Goal: Entertainment & Leisure: Consume media (video, audio)

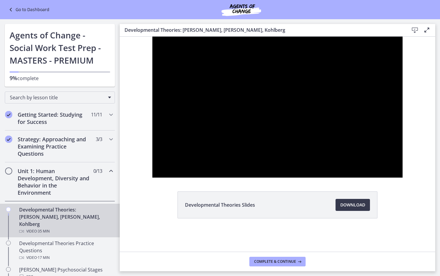
click at [152, 177] on div at bounding box center [277, 107] width 250 height 141
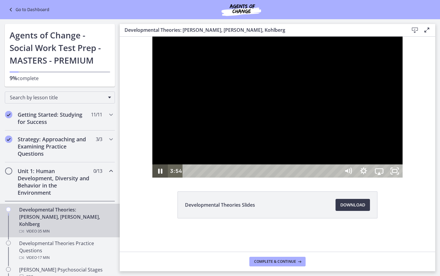
click at [152, 177] on icon "Pause" at bounding box center [160, 170] width 16 height 13
click at [153, 177] on icon "Play Video" at bounding box center [161, 170] width 16 height 13
click at [152, 177] on icon "Pause" at bounding box center [160, 170] width 16 height 13
click at [153, 177] on icon "Play Video" at bounding box center [161, 170] width 16 height 13
click at [151, 179] on icon "Pause" at bounding box center [160, 171] width 19 height 16
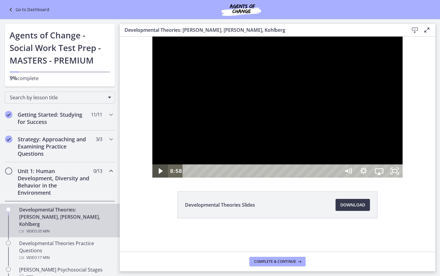
click at [153, 177] on icon "Play Video" at bounding box center [161, 170] width 16 height 13
click at [151, 179] on icon "Pause" at bounding box center [160, 171] width 19 height 16
click at [153, 177] on icon "Play Video" at bounding box center [161, 170] width 16 height 13
click at [151, 179] on icon "Pause" at bounding box center [160, 171] width 19 height 16
click at [153, 177] on icon "Play Video" at bounding box center [161, 170] width 16 height 13
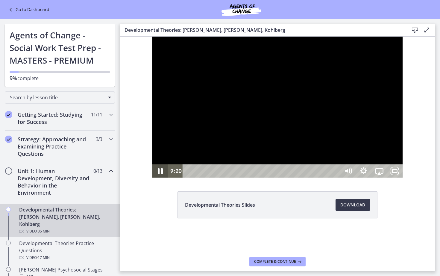
click at [151, 179] on icon "Pause" at bounding box center [160, 171] width 19 height 16
click at [152, 179] on icon "Play Video" at bounding box center [161, 171] width 19 height 16
click at [151, 179] on icon "Pause" at bounding box center [160, 171] width 19 height 16
click at [153, 177] on icon "Play Video" at bounding box center [161, 170] width 16 height 13
click at [151, 179] on icon "Pause" at bounding box center [160, 171] width 19 height 16
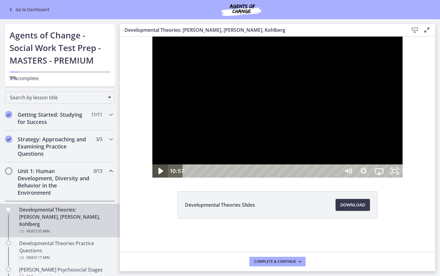
click at [159, 174] on icon "Play Video" at bounding box center [161, 170] width 5 height 7
click at [151, 179] on icon "Pause" at bounding box center [160, 171] width 19 height 16
click at [159, 174] on icon "Play Video" at bounding box center [161, 170] width 5 height 7
click at [151, 179] on icon "Pause" at bounding box center [160, 171] width 19 height 16
click at [159, 174] on icon "Play Video" at bounding box center [161, 170] width 5 height 7
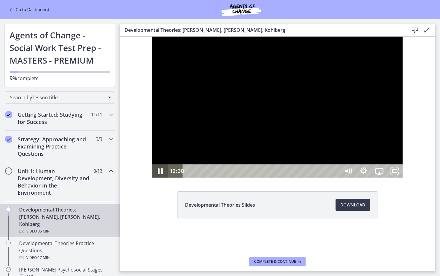
click at [151, 179] on icon "Pause" at bounding box center [160, 171] width 19 height 16
click at [159, 173] on icon "Play Video" at bounding box center [161, 170] width 4 height 5
click at [158, 174] on icon "Pause" at bounding box center [160, 171] width 5 height 6
click at [159, 174] on icon "Play Video" at bounding box center [161, 170] width 5 height 7
click at [158, 174] on icon "Pause" at bounding box center [160, 171] width 5 height 6
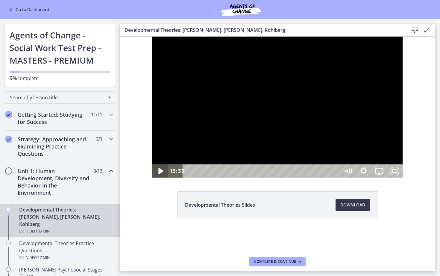
click at [159, 174] on icon "Play Video" at bounding box center [161, 170] width 5 height 7
click at [158, 174] on icon "Pause" at bounding box center [160, 171] width 5 height 6
click at [159, 174] on icon "Play Video" at bounding box center [161, 170] width 5 height 7
click at [151, 179] on icon "Pause" at bounding box center [160, 171] width 19 height 16
click at [159, 173] on icon "Play Video" at bounding box center [161, 170] width 4 height 5
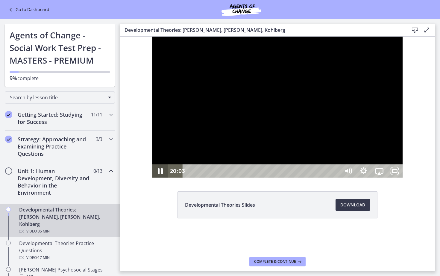
click at [151, 179] on icon "Pause" at bounding box center [160, 171] width 19 height 16
click at [159, 174] on icon "Play Video" at bounding box center [161, 170] width 5 height 7
click at [151, 179] on icon "Pause" at bounding box center [160, 171] width 19 height 16
